Goal: Task Accomplishment & Management: Use online tool/utility

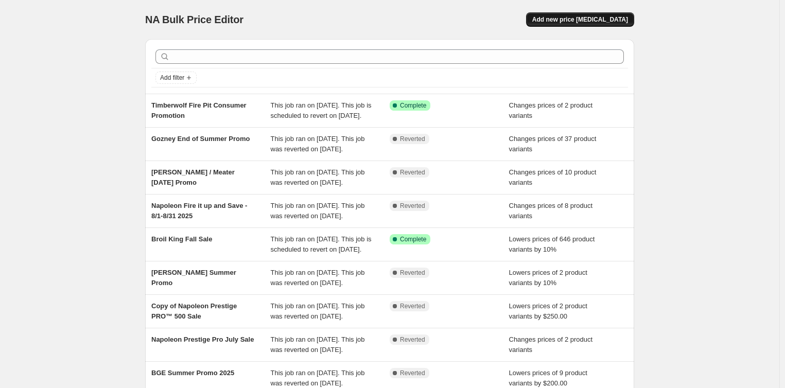
click at [593, 23] on span "Add new price [MEDICAL_DATA]" at bounding box center [580, 19] width 96 height 8
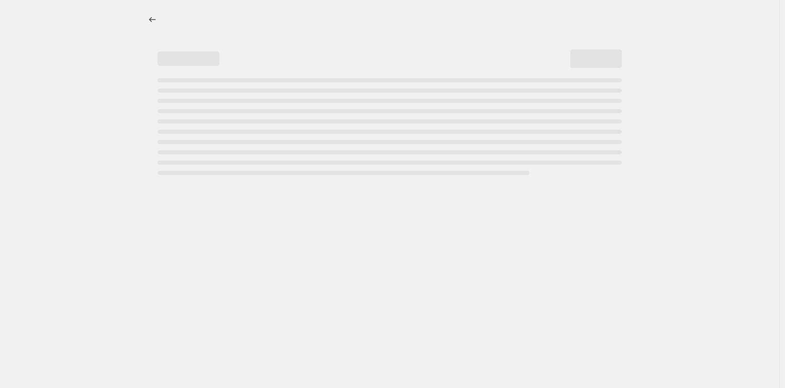
select select "percentage"
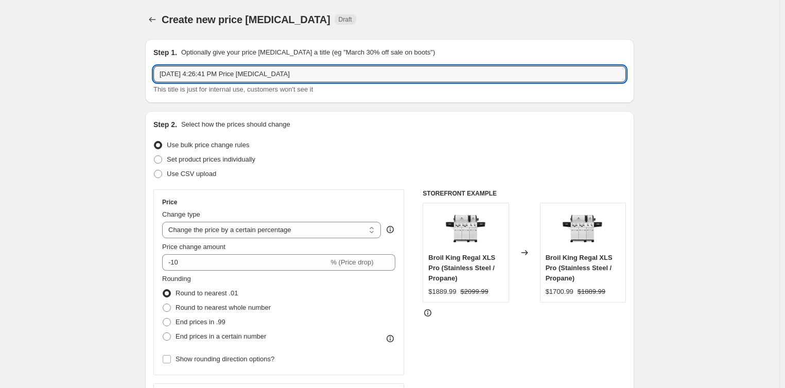
drag, startPoint x: 340, startPoint y: 76, endPoint x: 36, endPoint y: 83, distance: 303.9
click at [253, 74] on input "[PERSON_NAME]" at bounding box center [389, 74] width 473 height 16
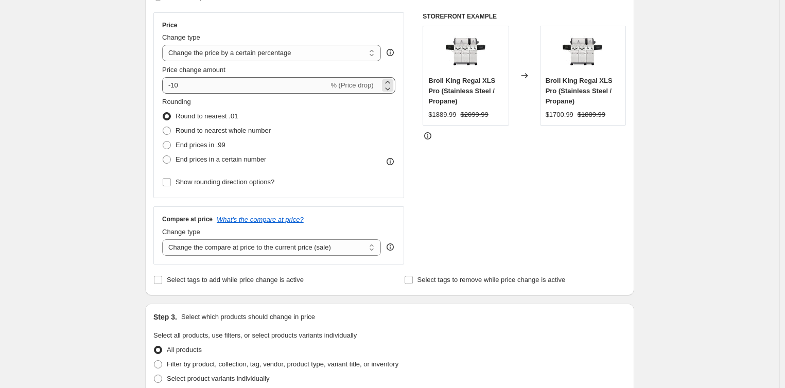
scroll to position [257, 0]
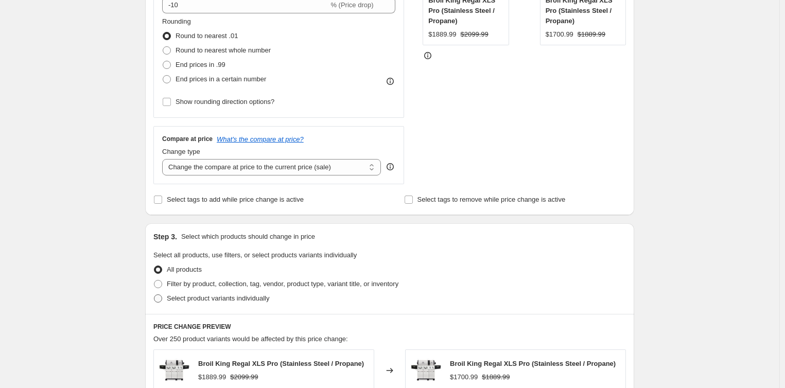
type input "[PERSON_NAME] Credit"
click at [185, 299] on span "Select product variants individually" at bounding box center [218, 299] width 102 height 8
click at [154, 295] on input "Select product variants individually" at bounding box center [154, 295] width 1 height 1
radio input "true"
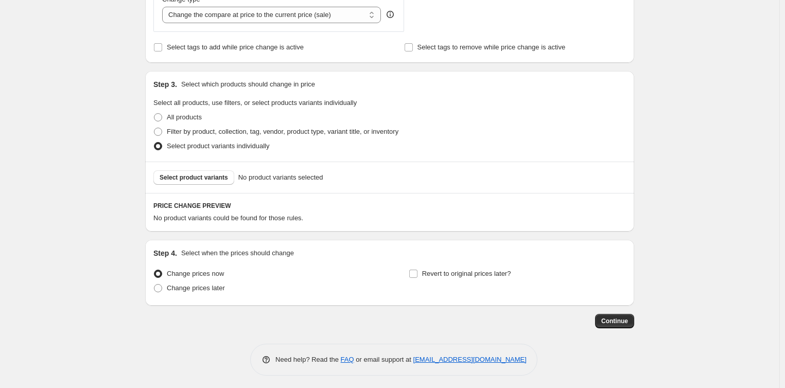
scroll to position [414, 0]
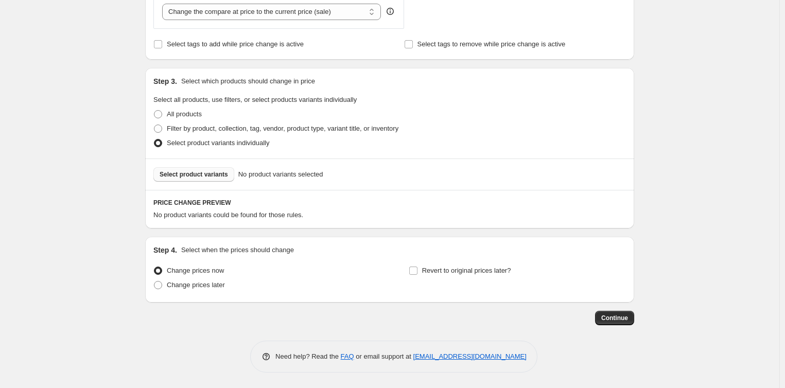
click at [230, 172] on div "Select product variants No product variants selected" at bounding box center [389, 174] width 473 height 14
click at [179, 177] on span "Select product variants" at bounding box center [194, 174] width 68 height 8
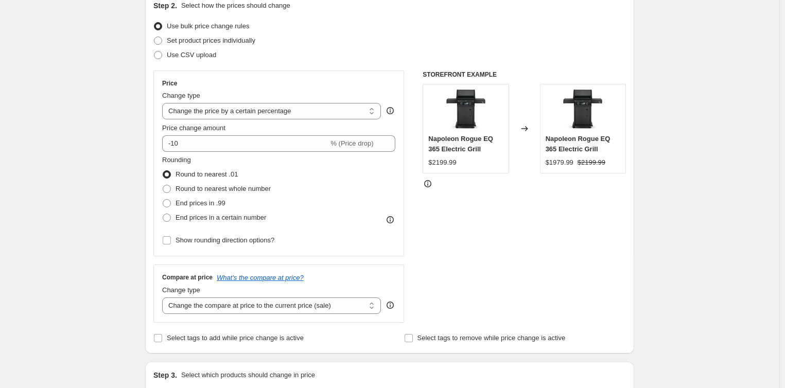
scroll to position [105, 0]
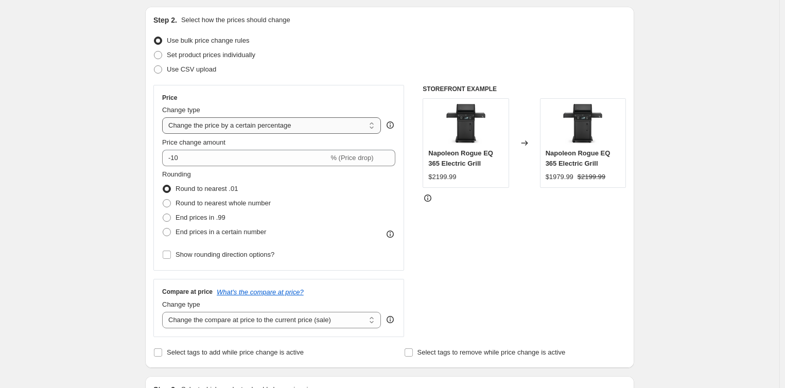
click at [298, 124] on select "Change the price to a certain amount Change the price by a certain amount Chang…" at bounding box center [271, 125] width 219 height 16
select select "by"
click at [165, 117] on select "Change the price to a certain amount Change the price by a certain amount Chang…" at bounding box center [271, 125] width 219 height 16
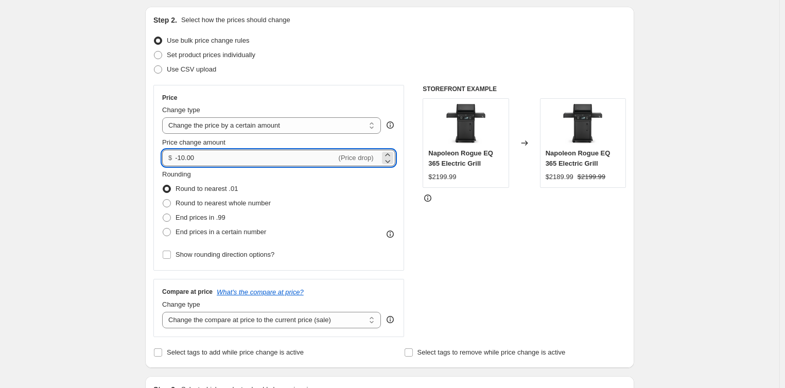
click at [233, 162] on input "-10.00" at bounding box center [255, 158] width 161 height 16
type input "-1000.00"
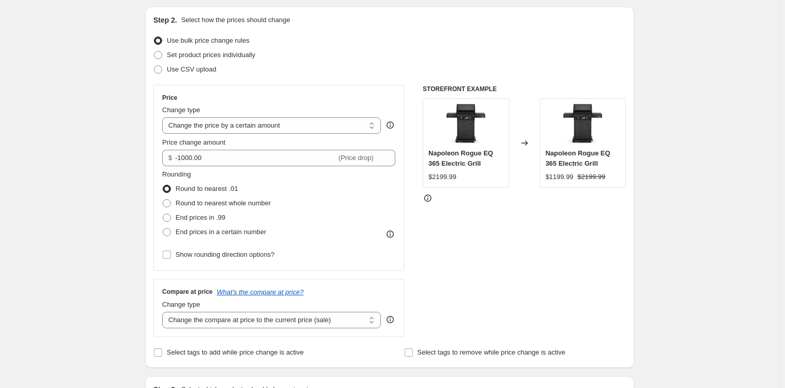
click at [515, 247] on div "STOREFRONT EXAMPLE [PERSON_NAME] EQ 365 Electric Grill $2199.99 Changed to Napo…" at bounding box center [524, 211] width 203 height 252
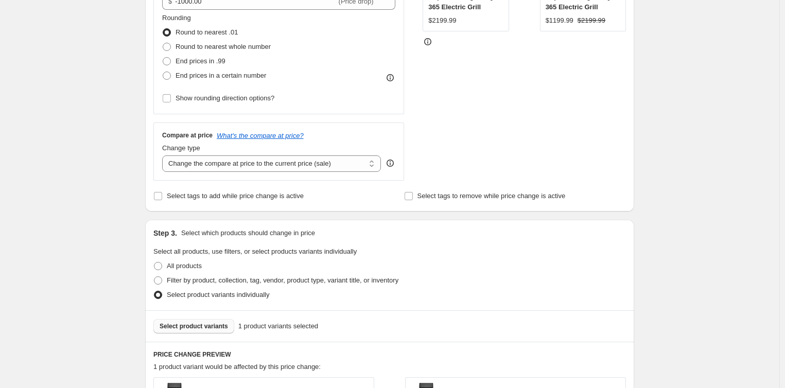
scroll to position [484, 0]
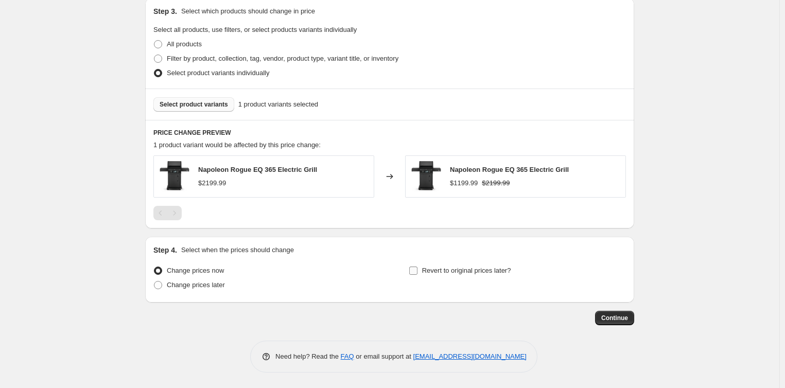
click at [468, 269] on span "Revert to original prices later?" at bounding box center [466, 271] width 89 height 8
click at [418, 269] on input "Revert to original prices later?" at bounding box center [413, 271] width 8 height 8
checkbox input "true"
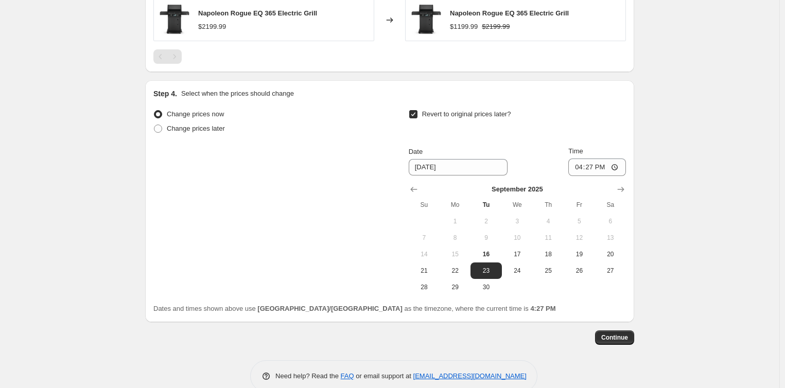
scroll to position [660, 0]
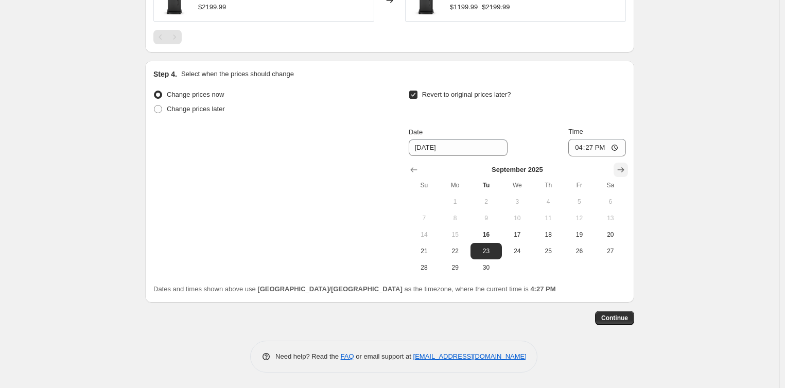
click at [626, 171] on icon "Show next month, October 2025" at bounding box center [621, 170] width 10 height 10
click at [581, 267] on span "31" at bounding box center [579, 268] width 23 height 8
type input "[DATE]"
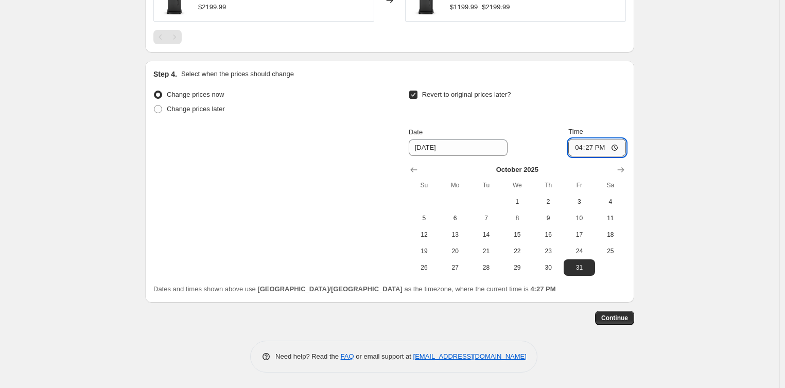
click at [582, 145] on input "16:27" at bounding box center [598, 148] width 58 height 18
type input "23:27"
click at [589, 102] on div "Revert to original prices later?" at bounding box center [517, 103] width 217 height 31
click at [628, 316] on span "Continue" at bounding box center [614, 318] width 27 height 8
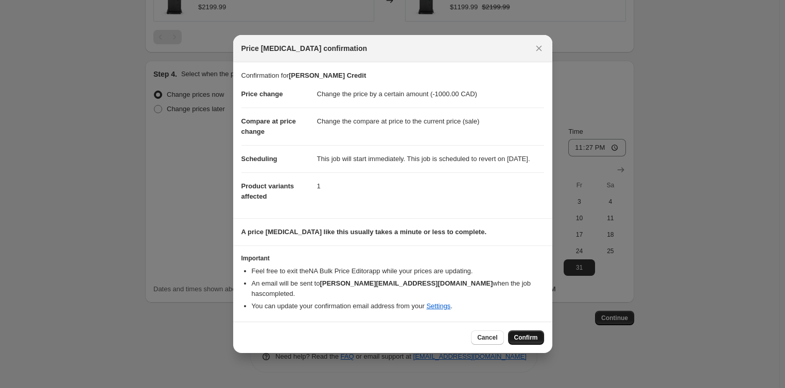
click at [531, 335] on span "Confirm" at bounding box center [526, 338] width 24 height 8
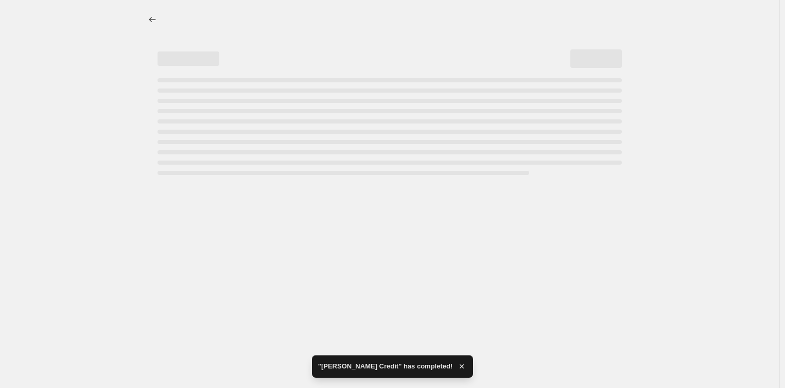
select select "by"
